Goal: Transaction & Acquisition: Book appointment/travel/reservation

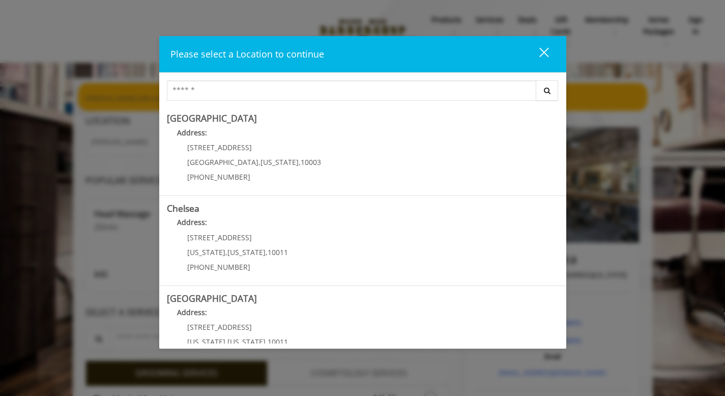
click at [543, 58] on div "close" at bounding box center [538, 54] width 20 height 15
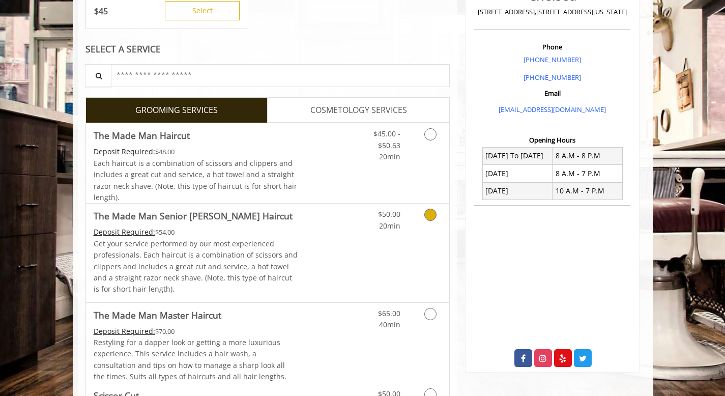
scroll to position [286, 0]
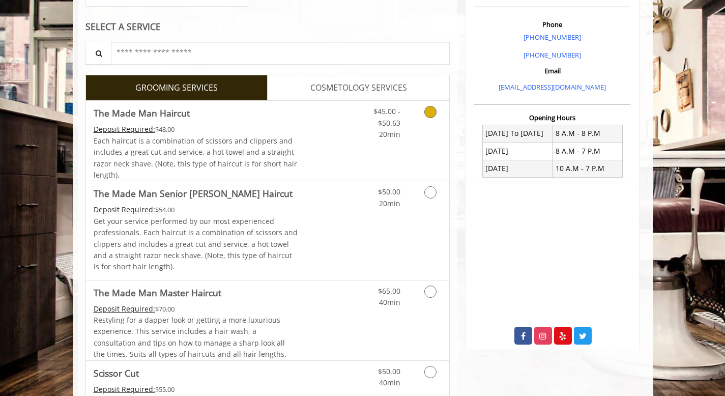
click at [430, 120] on link "Grooming services" at bounding box center [429, 120] width 26 height 39
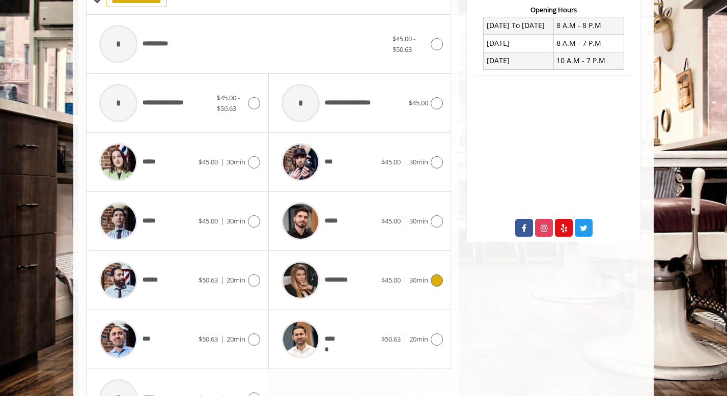
scroll to position [0, 0]
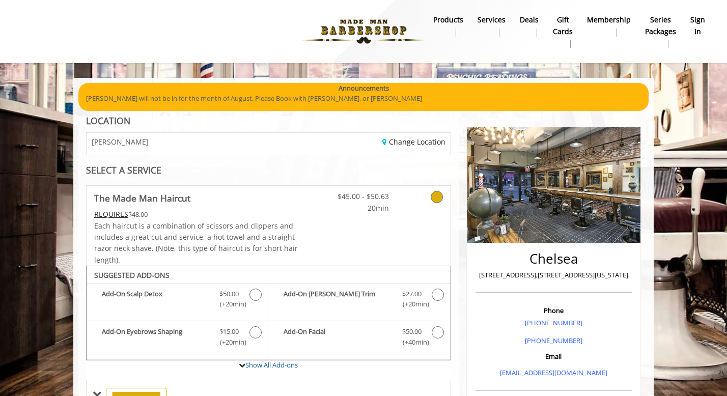
click at [402, 149] on div "Change Location" at bounding box center [362, 144] width 189 height 22
click at [402, 146] on link "Change Location" at bounding box center [413, 142] width 63 height 10
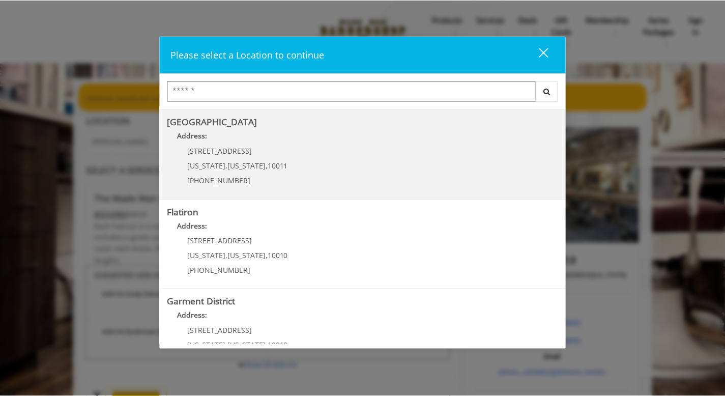
scroll to position [212, 0]
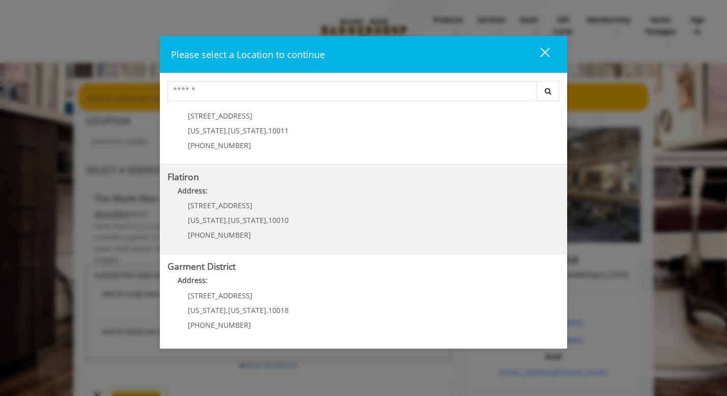
click at [283, 212] on div "10 E 23rd St New York , New York , 10010 (917) 475-1765" at bounding box center [230, 224] width 126 height 44
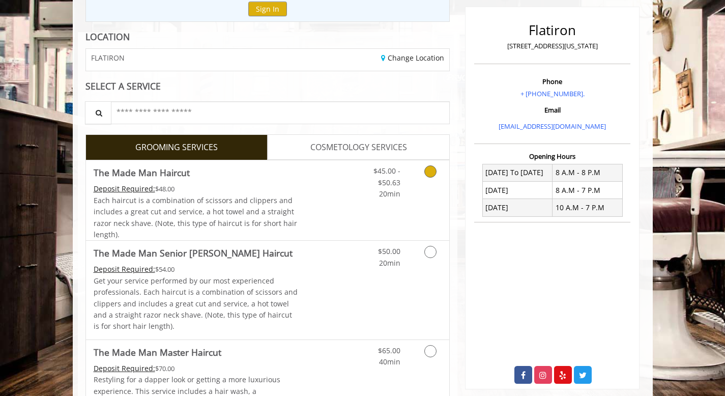
click at [425, 176] on link "Grooming services" at bounding box center [429, 179] width 26 height 39
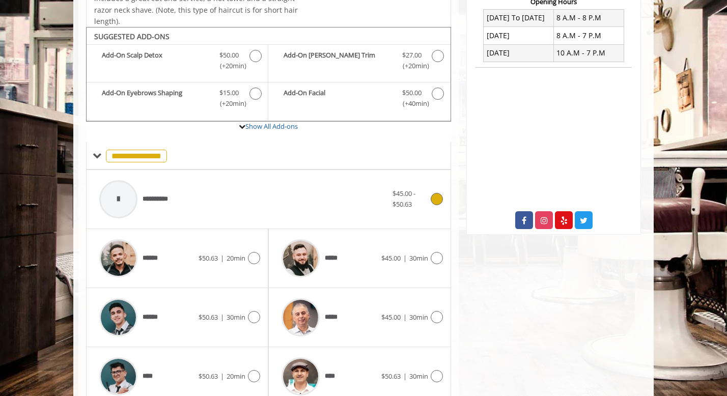
scroll to position [302, 0]
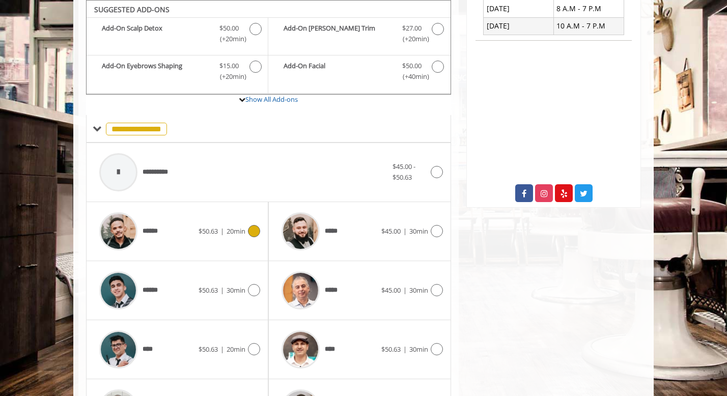
click at [245, 234] on div at bounding box center [252, 231] width 15 height 12
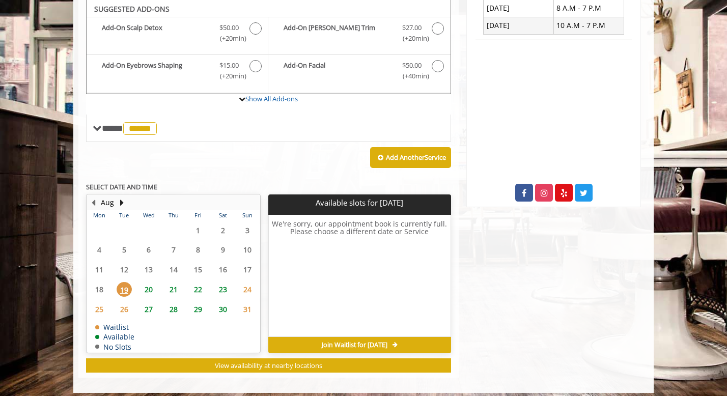
click at [146, 287] on span "20" at bounding box center [148, 289] width 15 height 15
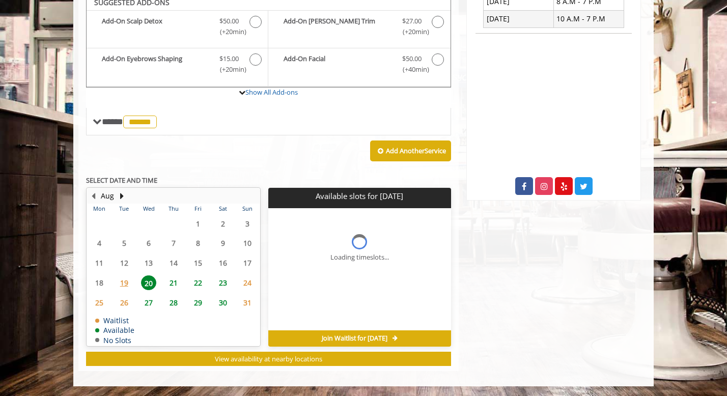
scroll to position [324, 0]
